Goal: Transaction & Acquisition: Download file/media

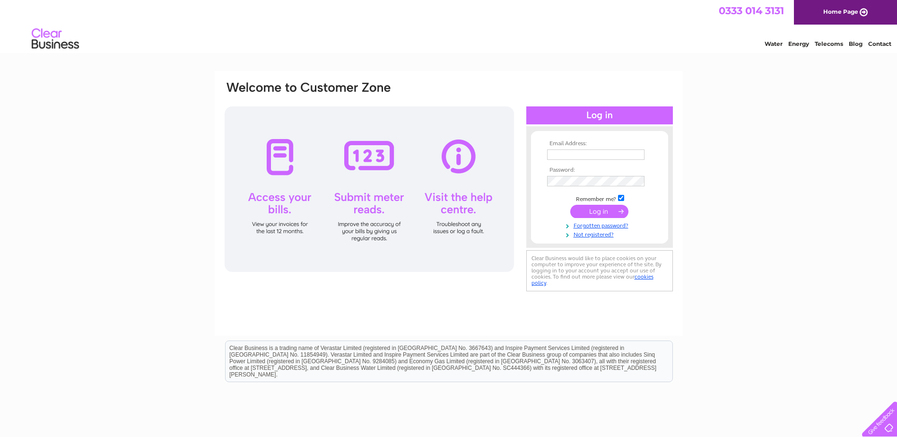
type input "accounts@resysengineering.com"
click at [592, 212] on input "submit" at bounding box center [599, 211] width 58 height 13
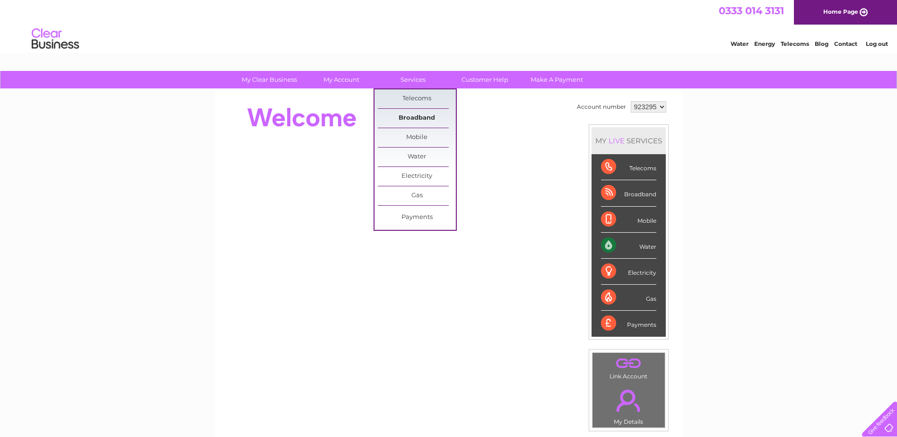
click at [414, 118] on link "Broadband" at bounding box center [417, 118] width 78 height 19
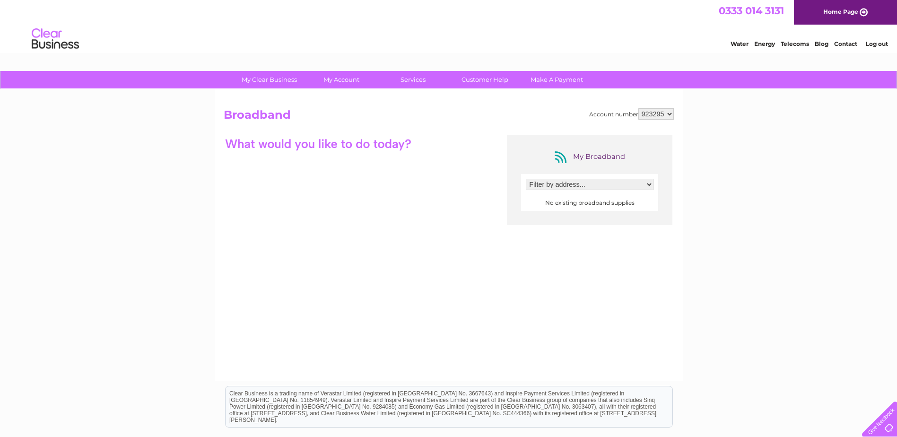
click at [588, 188] on select "Filter by address..." at bounding box center [590, 184] width 128 height 11
click at [585, 185] on select "Filter by address..." at bounding box center [590, 184] width 128 height 11
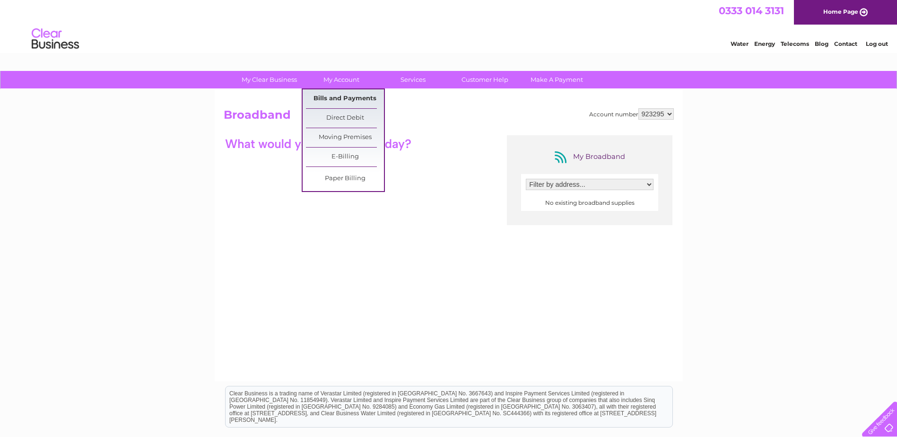
click at [339, 99] on link "Bills and Payments" at bounding box center [345, 98] width 78 height 19
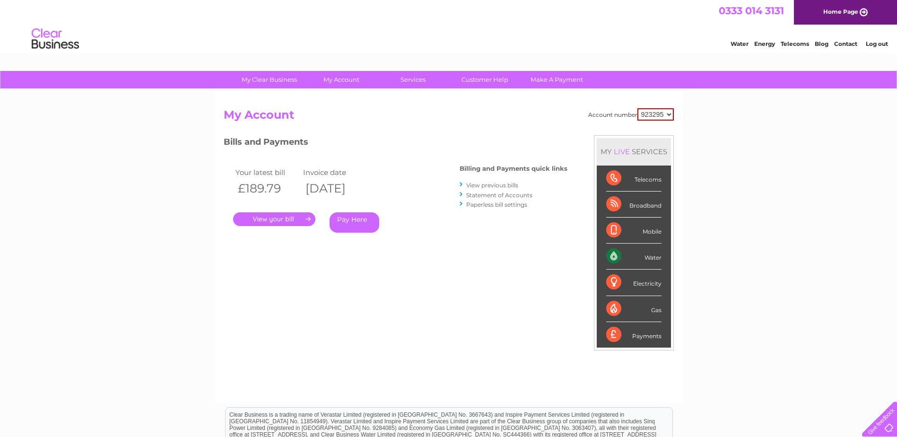
click at [292, 220] on link "." at bounding box center [274, 219] width 82 height 14
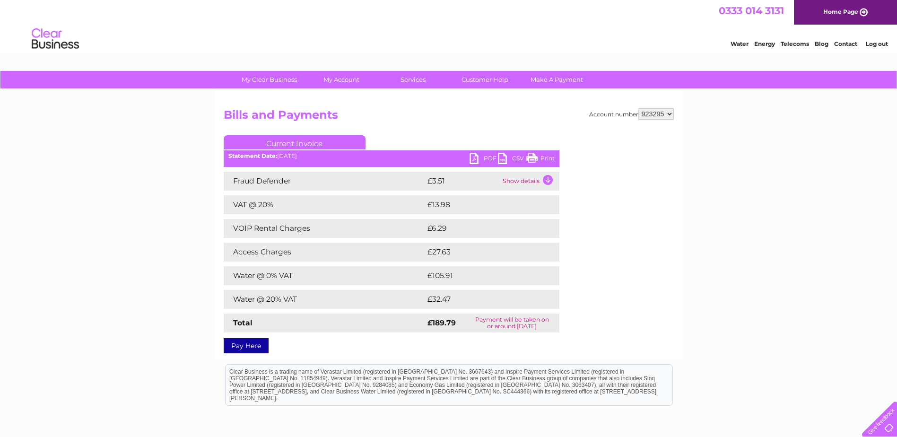
click at [473, 157] on link "PDF" at bounding box center [483, 160] width 28 height 14
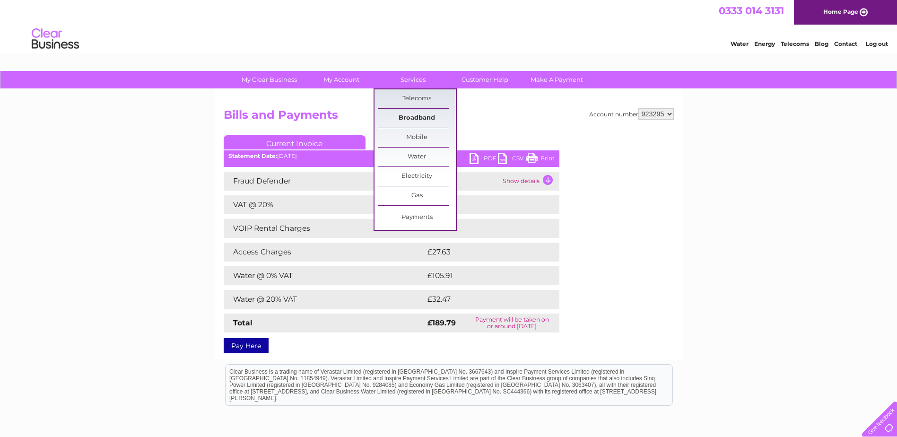
click at [420, 120] on link "Broadband" at bounding box center [417, 118] width 78 height 19
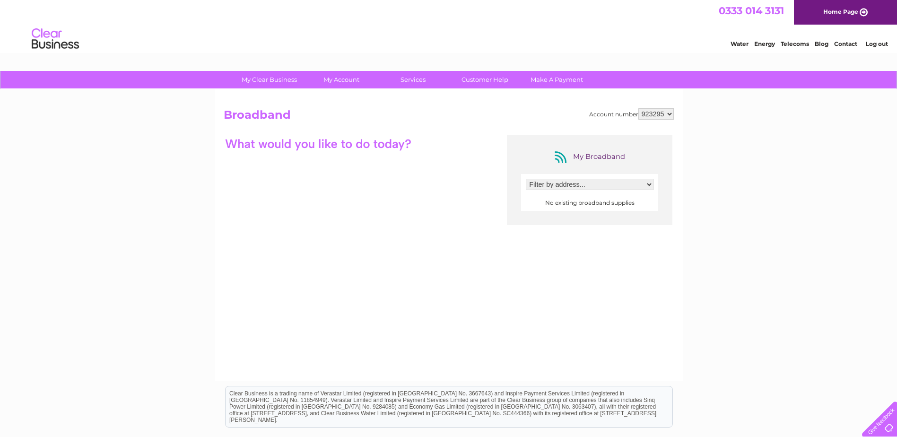
click at [557, 183] on select "Filter by address..." at bounding box center [590, 184] width 128 height 11
drag, startPoint x: 658, startPoint y: 287, endPoint x: 656, endPoint y: 281, distance: 6.6
click at [657, 284] on div "My Broadband Filter by address... No existing broadband supplies" at bounding box center [449, 227] width 450 height 184
click at [669, 112] on select "923295" at bounding box center [655, 113] width 35 height 11
click at [667, 113] on select "923295" at bounding box center [655, 113] width 35 height 11
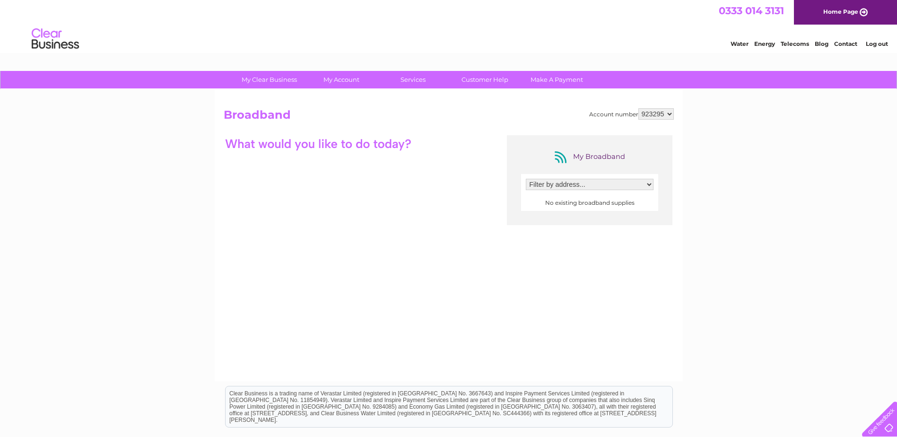
click at [667, 112] on select "923295" at bounding box center [655, 113] width 35 height 11
click at [668, 112] on select "923295" at bounding box center [655, 113] width 35 height 11
click at [716, 251] on div "My Clear Business Login Details My Details My Preferences Link Account My Accou…" at bounding box center [448, 307] width 897 height 472
click at [873, 43] on link "Log out" at bounding box center [876, 43] width 22 height 7
